Goal: Information Seeking & Learning: Learn about a topic

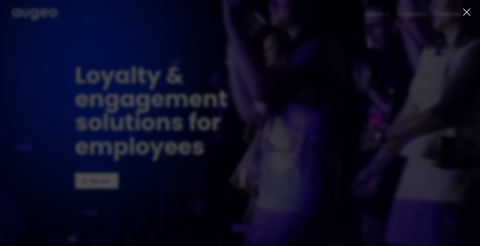
click at [467, 12] on icon at bounding box center [467, 12] width 7 height 7
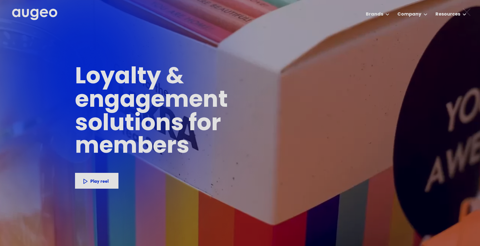
click at [450, 14] on div at bounding box center [240, 123] width 480 height 246
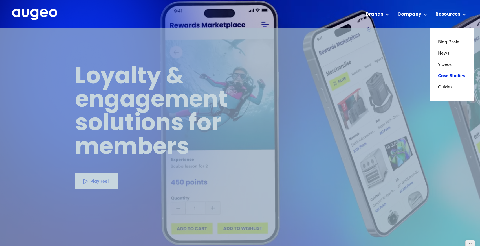
click at [444, 75] on link "Case Studies" at bounding box center [451, 75] width 27 height 11
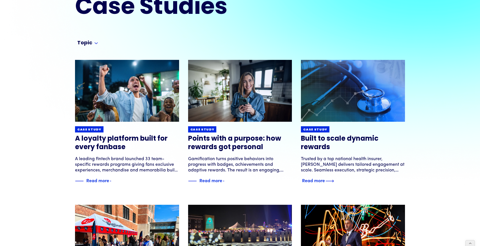
scroll to position [46, 0]
click at [364, 104] on img at bounding box center [353, 90] width 125 height 74
